Goal: Information Seeking & Learning: Find specific page/section

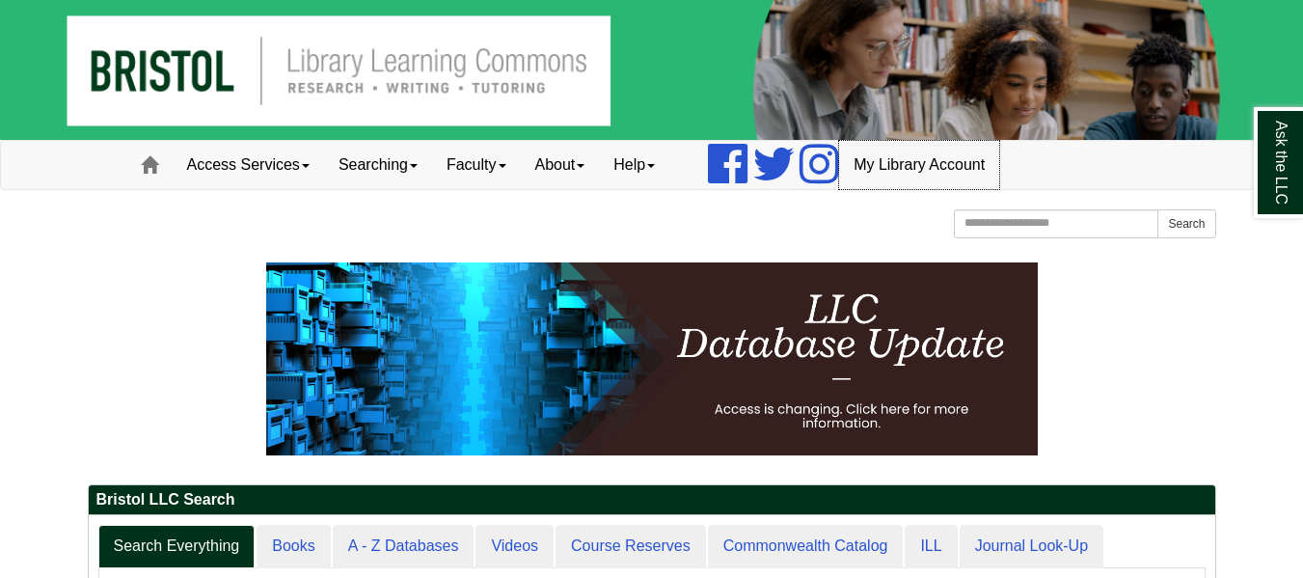
click at [940, 152] on link "My Library Account" at bounding box center [919, 165] width 160 height 48
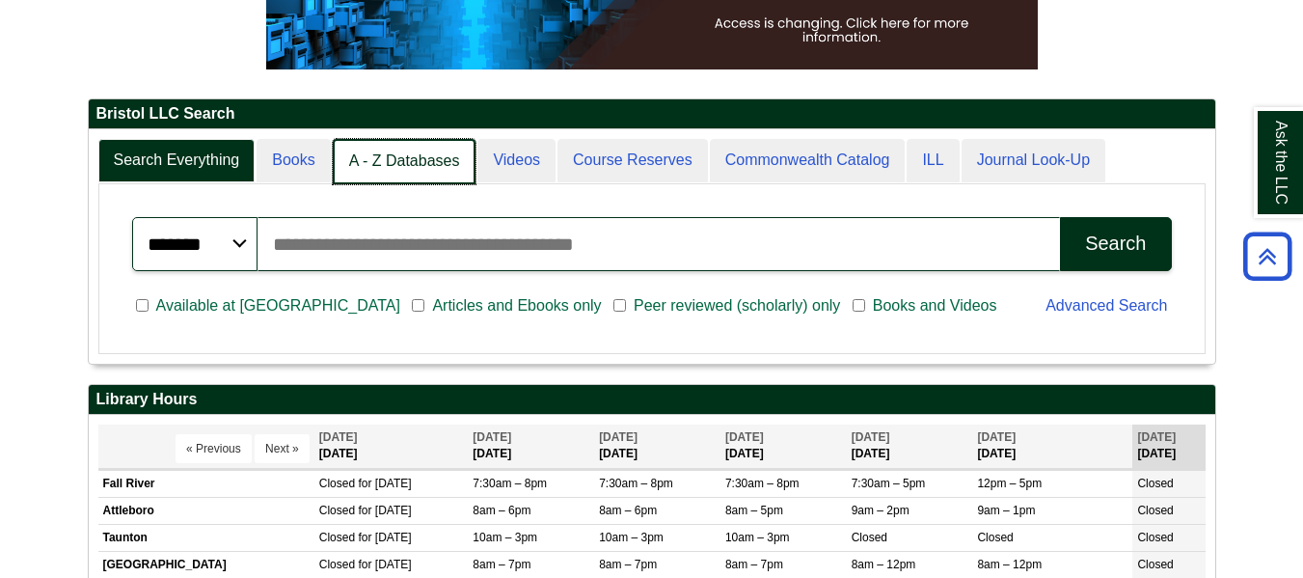
scroll to position [10, 10]
click at [387, 152] on link "A - Z Databases" at bounding box center [405, 161] width 144 height 45
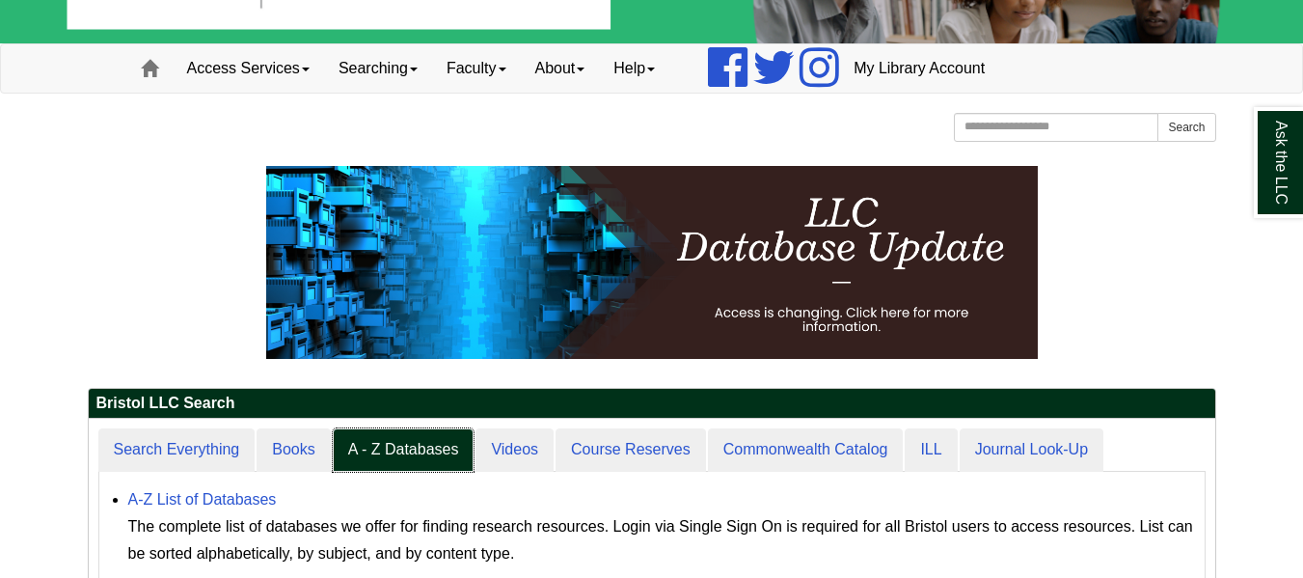
scroll to position [178, 1126]
click at [249, 502] on link "A-Z List of Databases" at bounding box center [202, 499] width 149 height 16
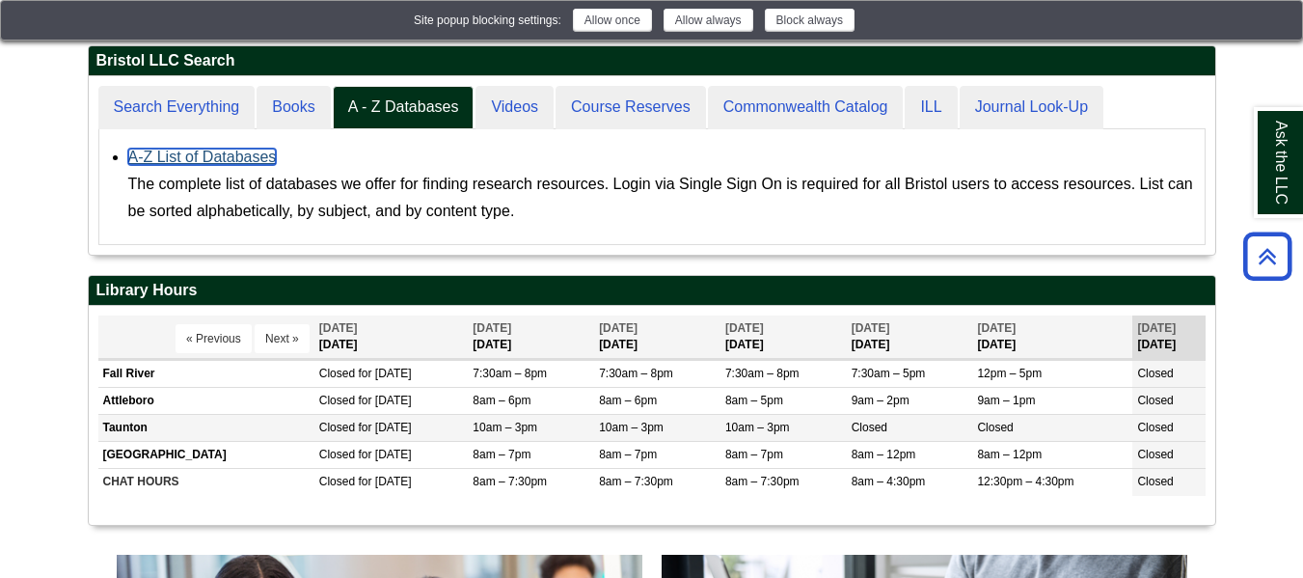
scroll to position [193, 0]
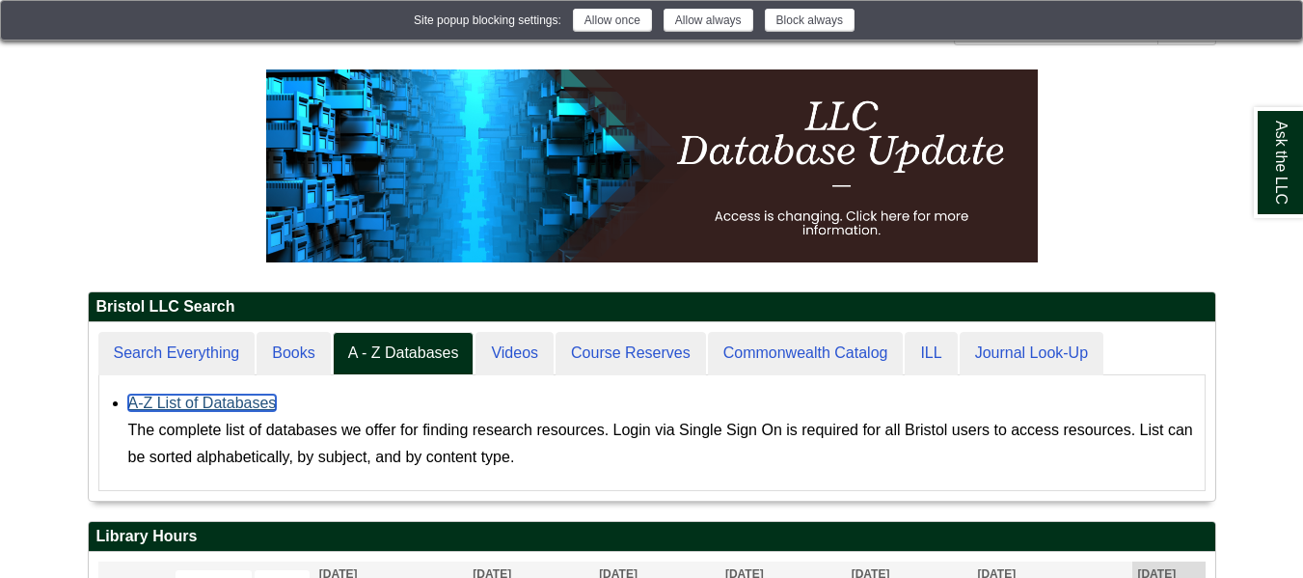
click at [251, 395] on link "A-Z List of Databases" at bounding box center [202, 402] width 149 height 16
click at [194, 398] on link "A-Z List of Databases" at bounding box center [202, 402] width 149 height 16
click at [210, 405] on link "A-Z List of Databases" at bounding box center [202, 402] width 149 height 16
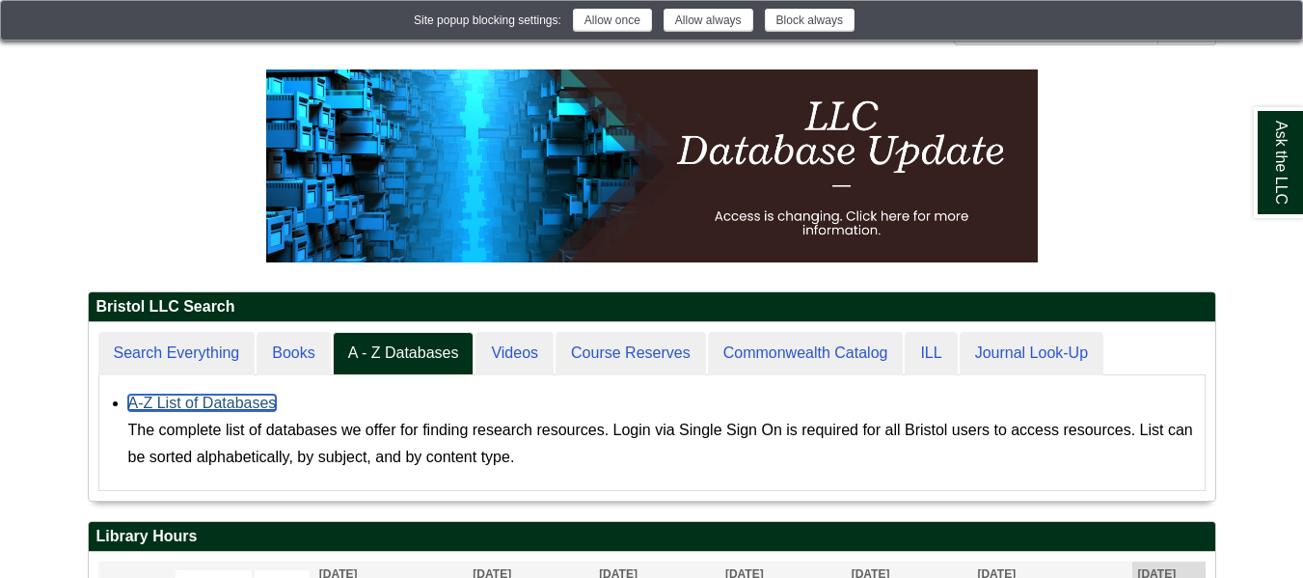
click at [191, 394] on link "A-Z List of Databases" at bounding box center [202, 402] width 149 height 16
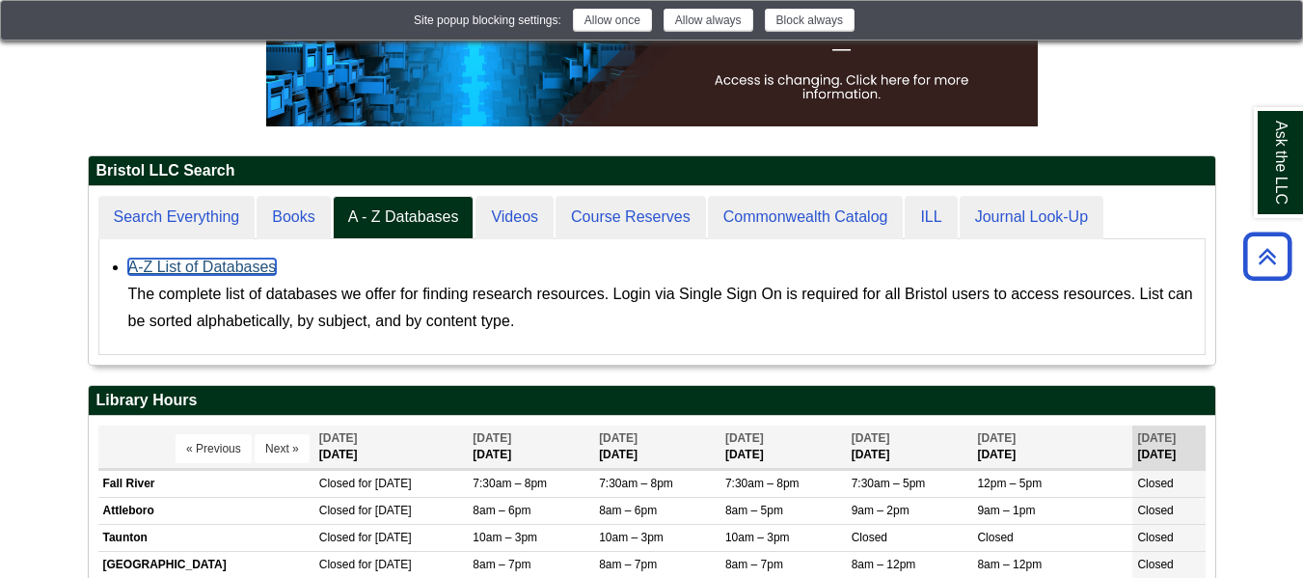
click at [218, 271] on link "A-Z List of Databases" at bounding box center [202, 266] width 149 height 16
click at [186, 293] on div "The complete list of databases we offer for finding research resources. Login v…" at bounding box center [661, 308] width 1067 height 54
click at [176, 289] on div "The complete list of databases we offer for finding research resources. Login v…" at bounding box center [661, 308] width 1067 height 54
click at [176, 259] on link "A-Z List of Databases" at bounding box center [202, 266] width 149 height 16
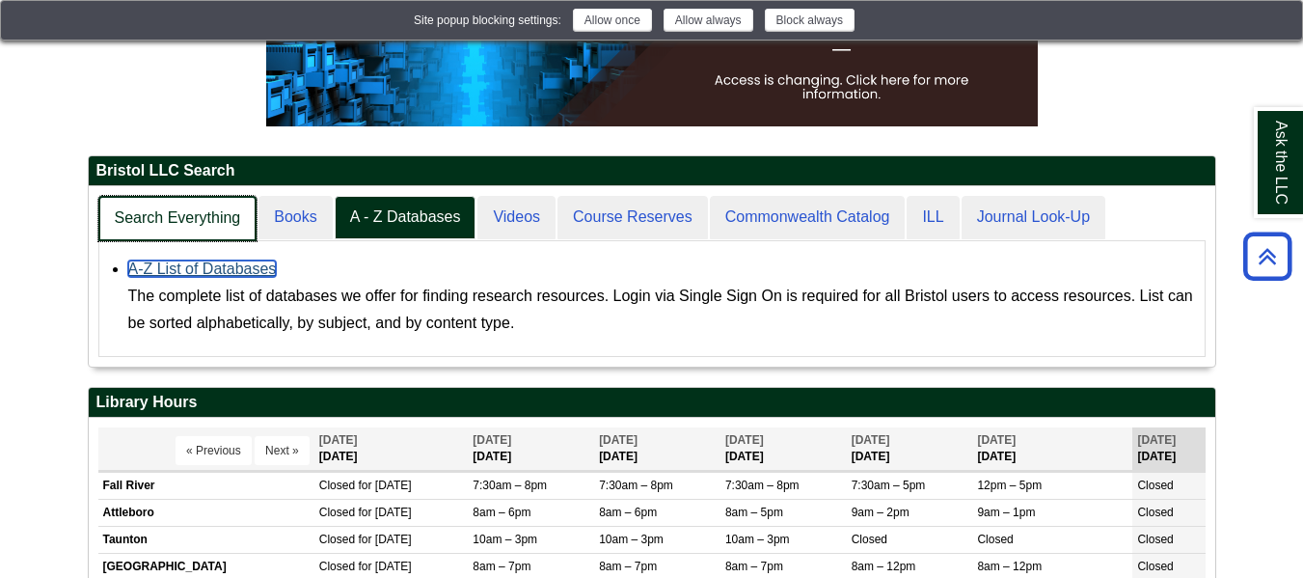
scroll to position [180, 1126]
click at [209, 207] on link "Search Everything" at bounding box center [177, 218] width 159 height 45
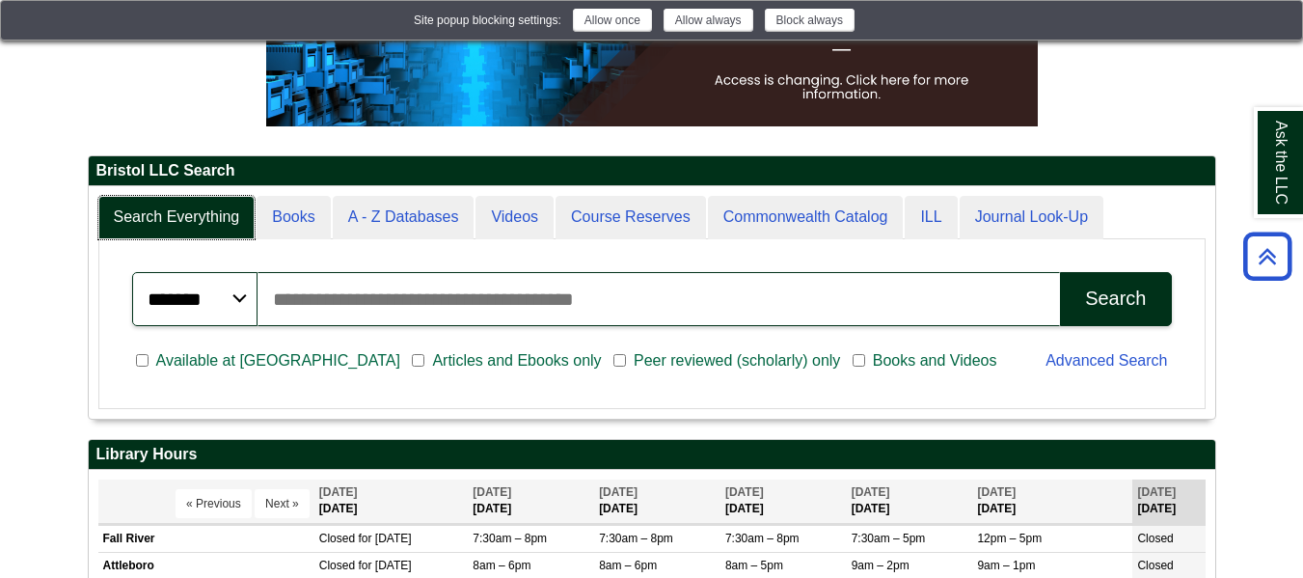
scroll to position [232, 1126]
click at [485, 310] on input "Search articles, books, journals & more" at bounding box center [658, 299] width 803 height 54
